Goal: Transaction & Acquisition: Purchase product/service

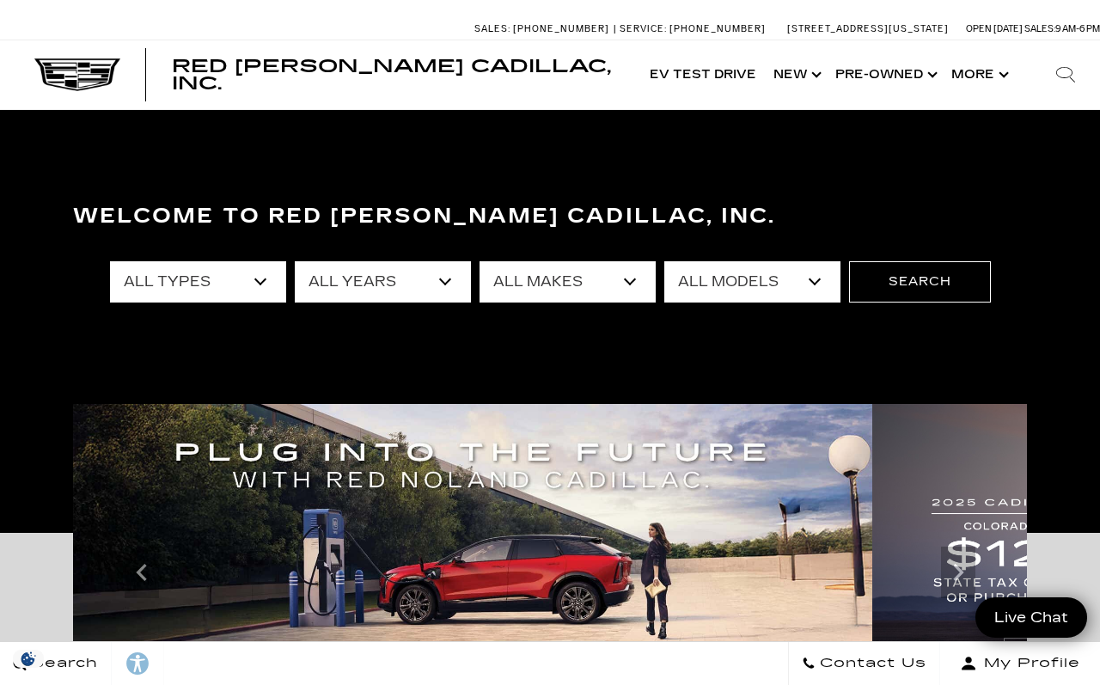
scroll to position [6, 0]
click at [887, 72] on link "Show Pre-Owned" at bounding box center [885, 74] width 116 height 69
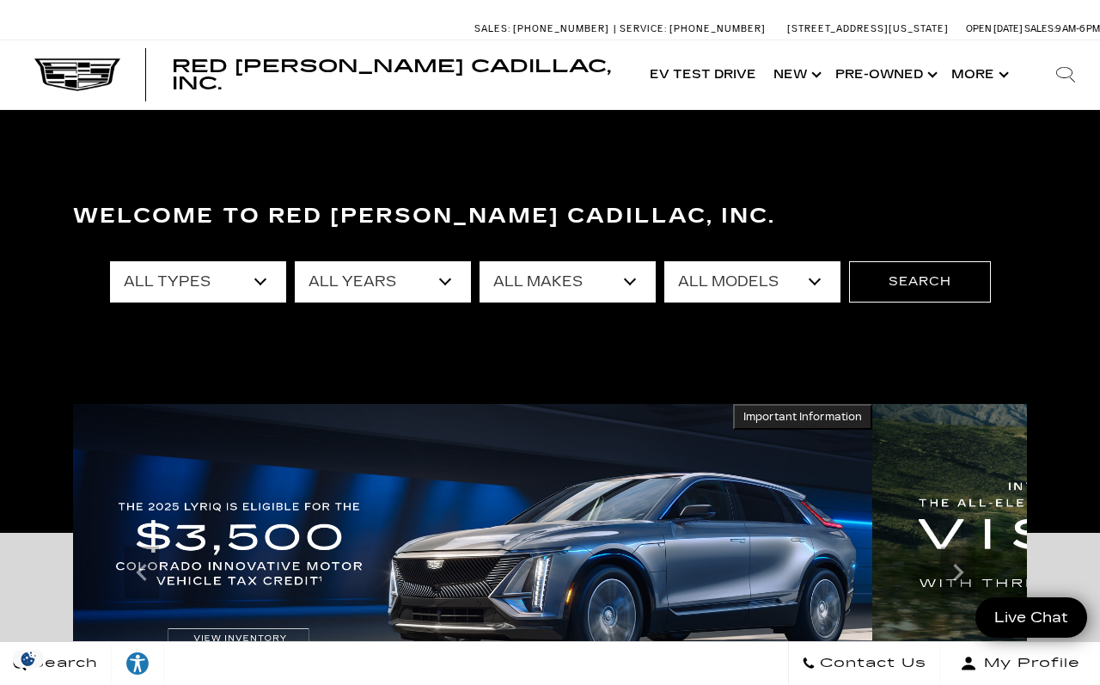
click at [755, 288] on select "All Models A6 [US_STATE] Corvette Grand Sport Crosstrek CT4 CT5 Escalade Escala…" at bounding box center [752, 281] width 176 height 41
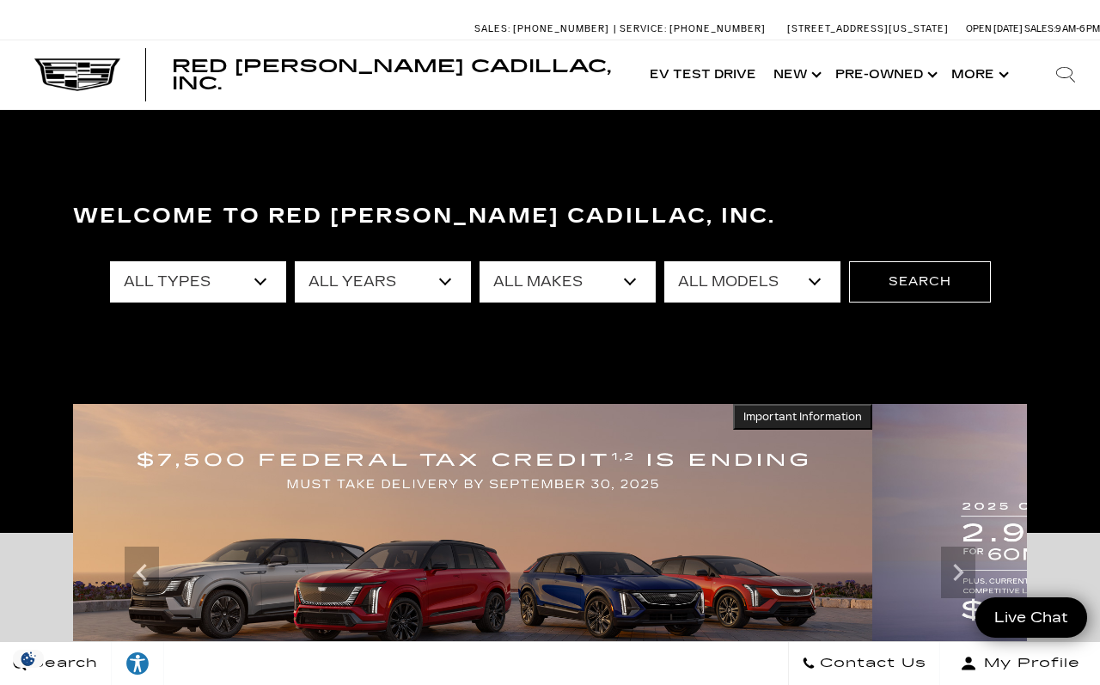
click at [226, 284] on select "All Types New Used Certified Used Demo" at bounding box center [198, 281] width 176 height 41
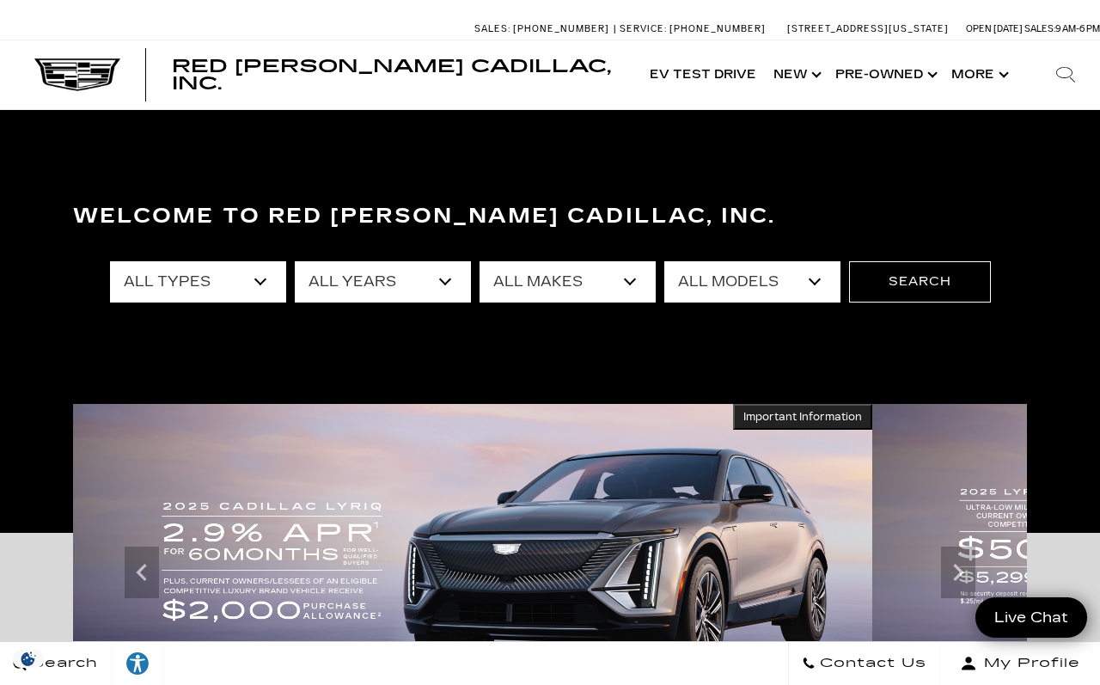
click at [217, 289] on select "All Types New Used Certified Used Demo" at bounding box center [198, 281] width 176 height 41
select select "Certified Used"
click at [408, 286] on select "All Years 2024 2023 2022 2021" at bounding box center [383, 281] width 176 height 41
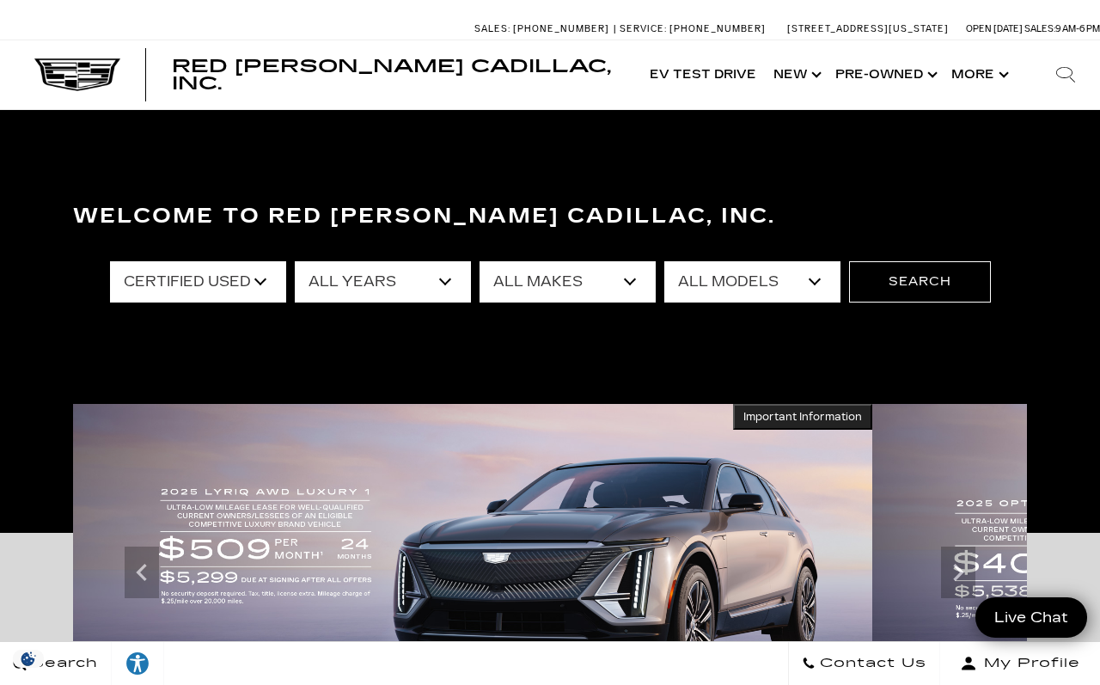
select select "2023"
click at [626, 278] on select "All Makes Cadillac" at bounding box center [568, 281] width 176 height 41
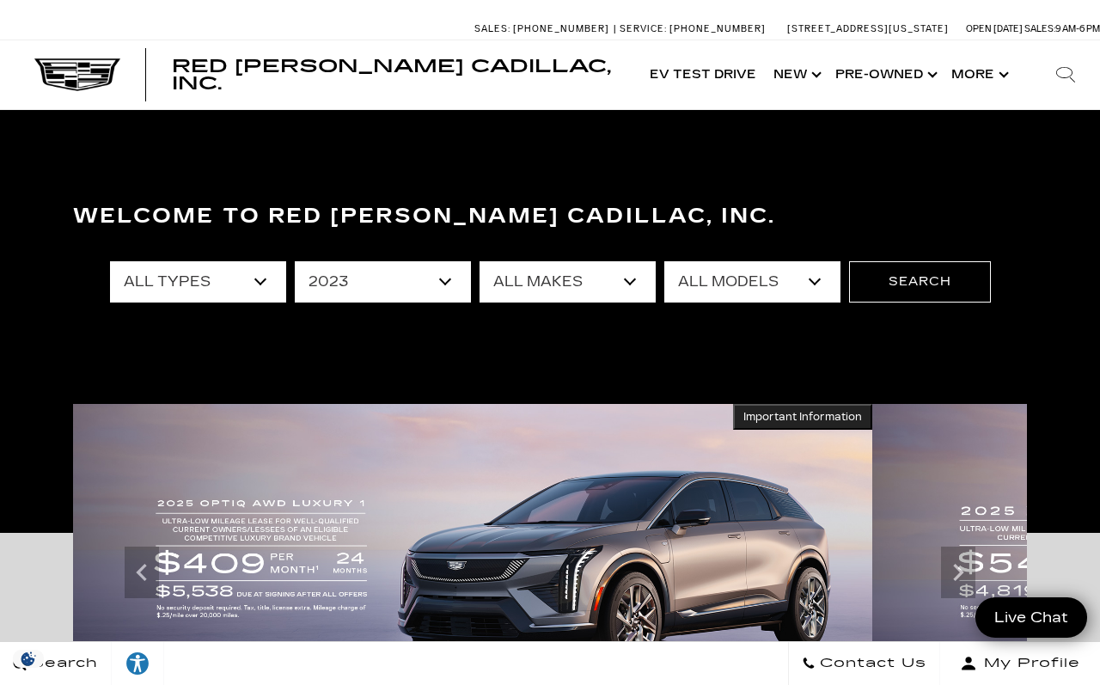
select select "Cadillac"
click at [808, 291] on select "All Models XT5" at bounding box center [752, 281] width 176 height 41
select select "XT5"
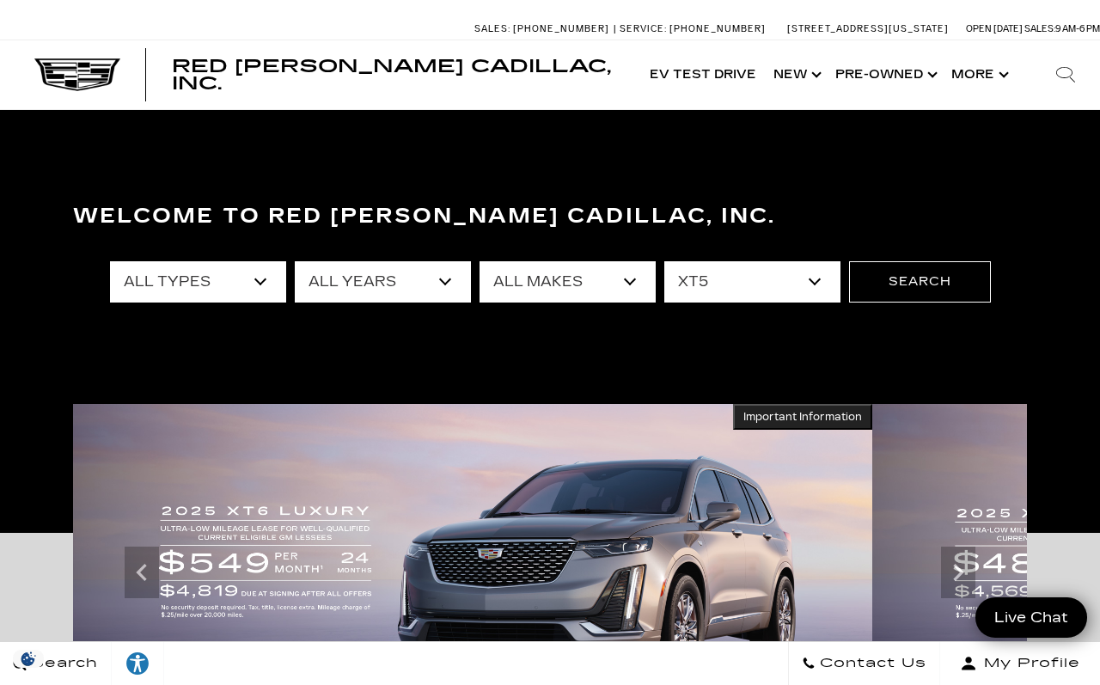
click at [929, 284] on button "Search" at bounding box center [920, 281] width 142 height 41
